Goal: Information Seeking & Learning: Learn about a topic

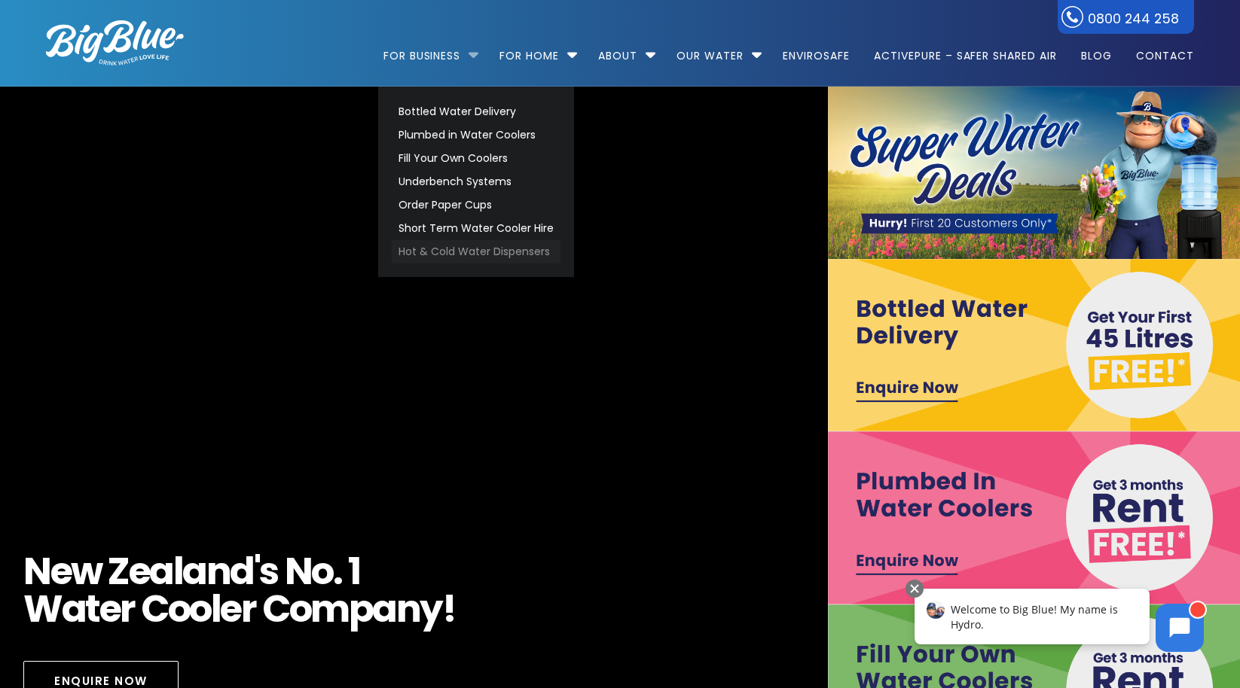
click at [478, 251] on link "Hot & Cold Water Dispensers" at bounding box center [476, 251] width 169 height 23
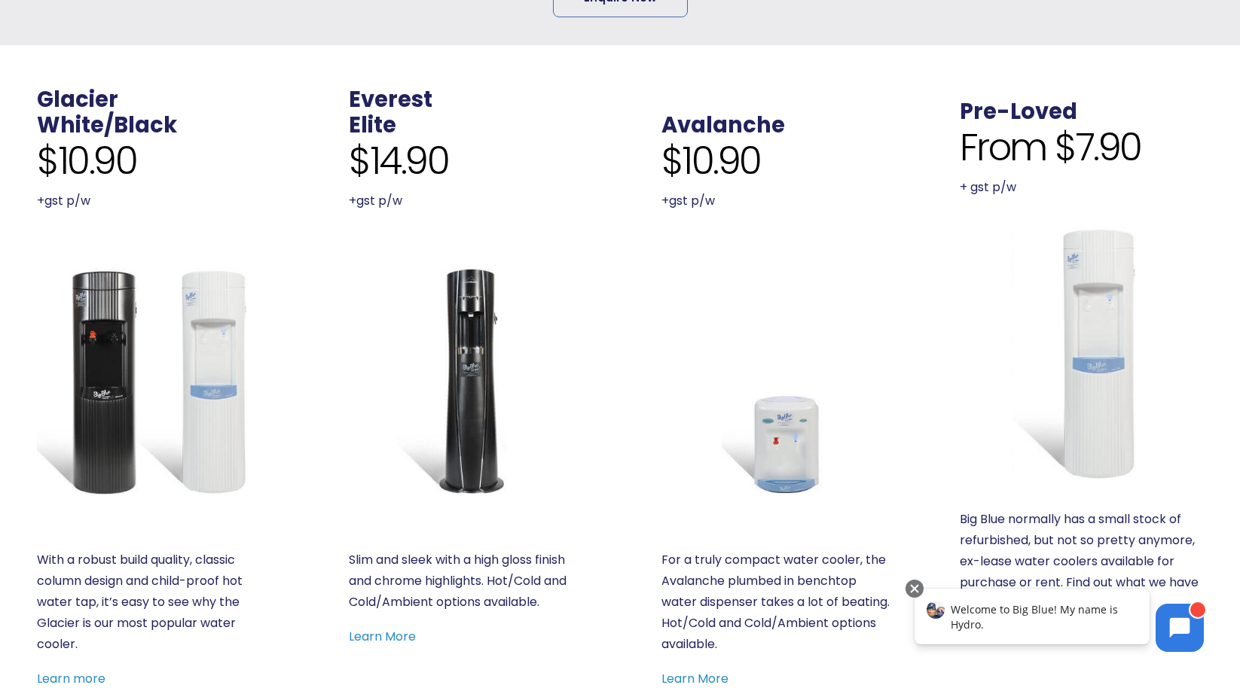
scroll to position [527, 0]
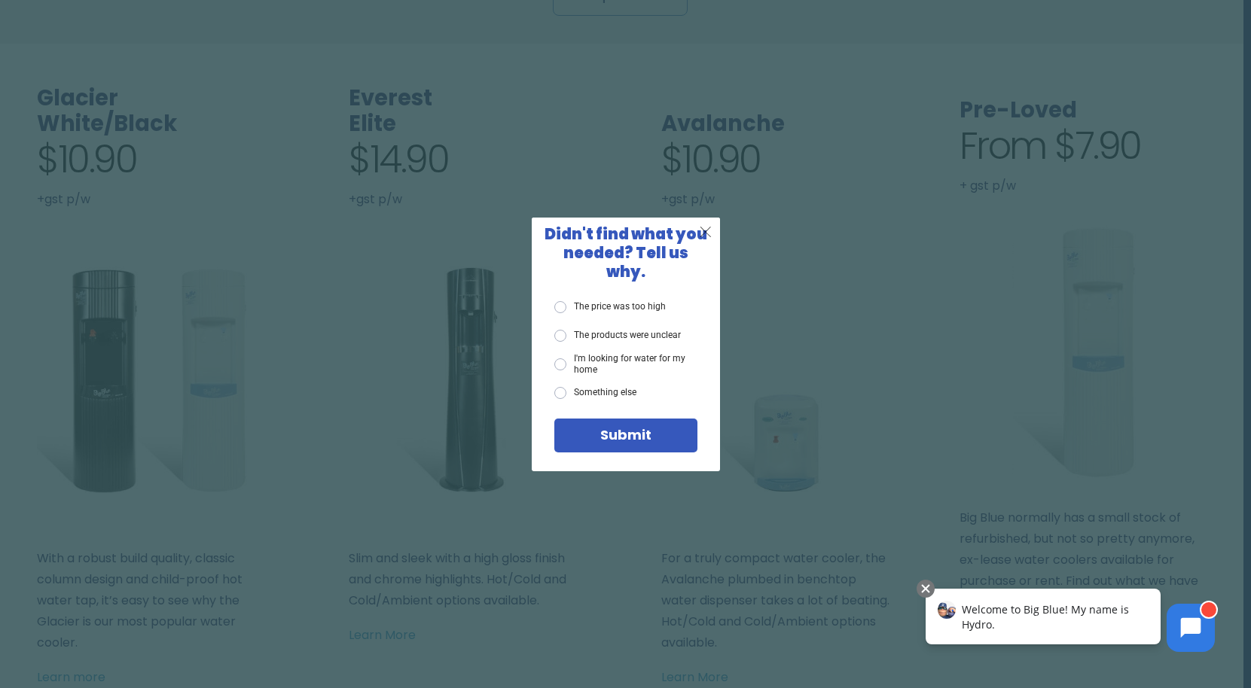
click at [707, 237] on span "X" at bounding box center [706, 231] width 14 height 19
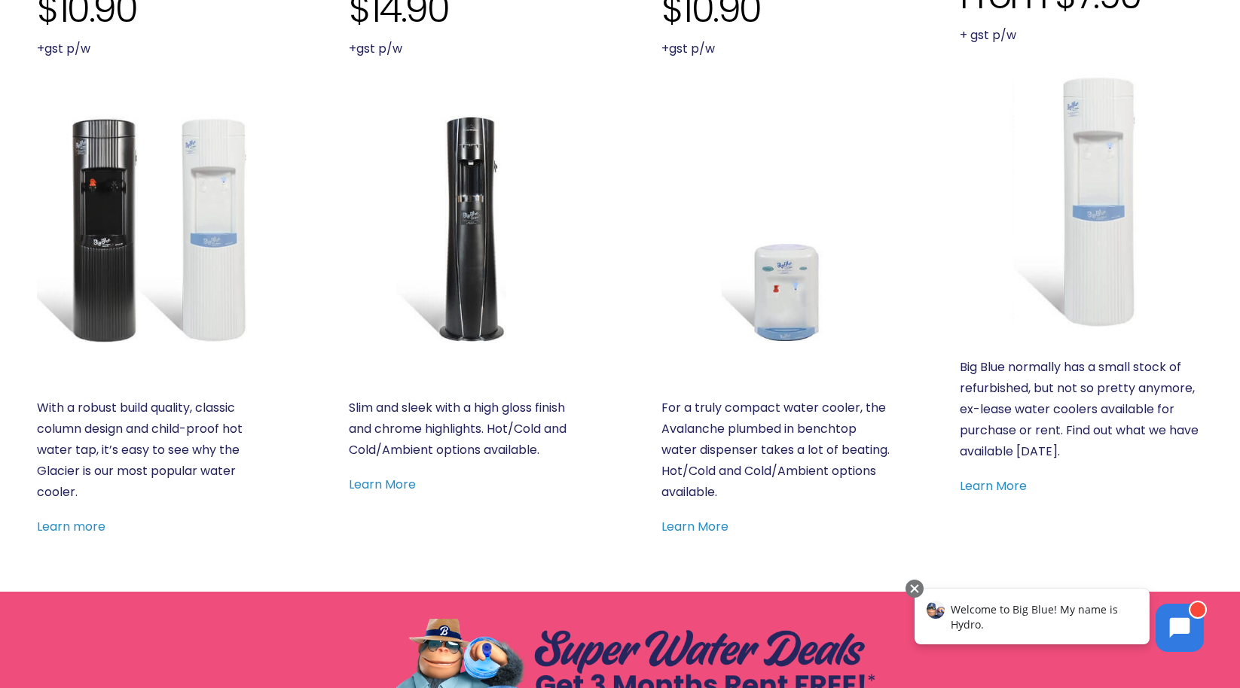
scroll to position [603, 0]
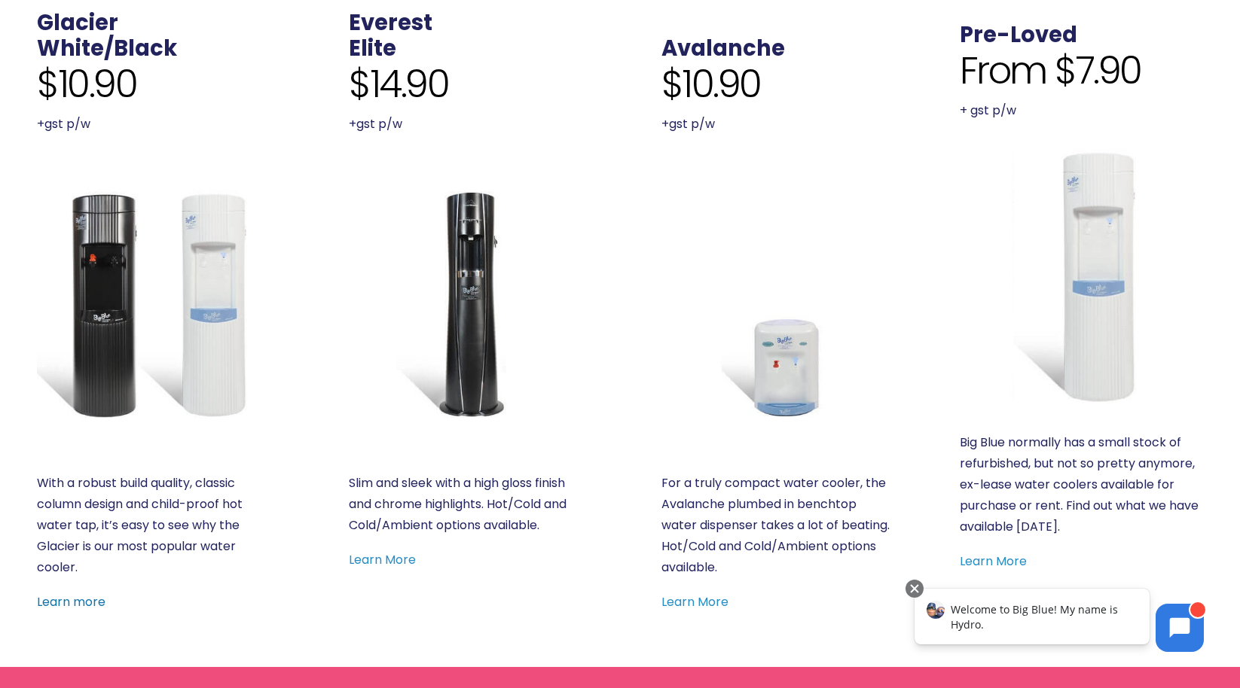
click at [80, 603] on link "Learn more" at bounding box center [71, 601] width 69 height 17
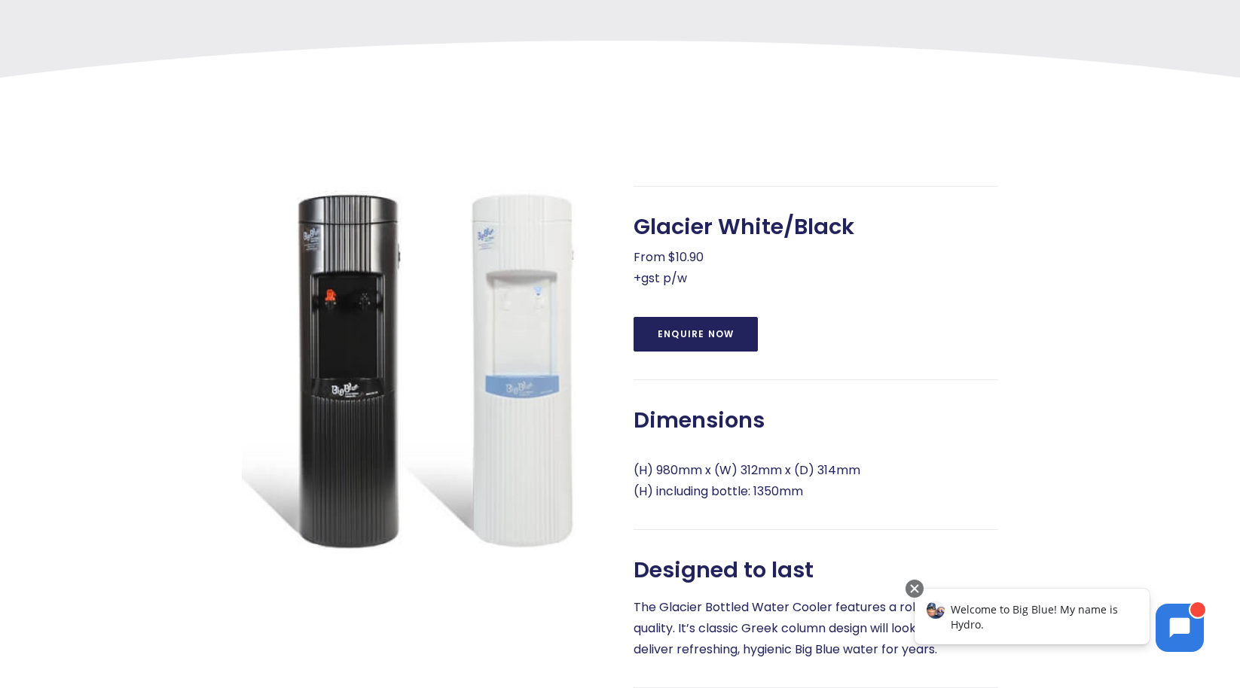
scroll to position [452, 0]
